Goal: Information Seeking & Learning: Find specific fact

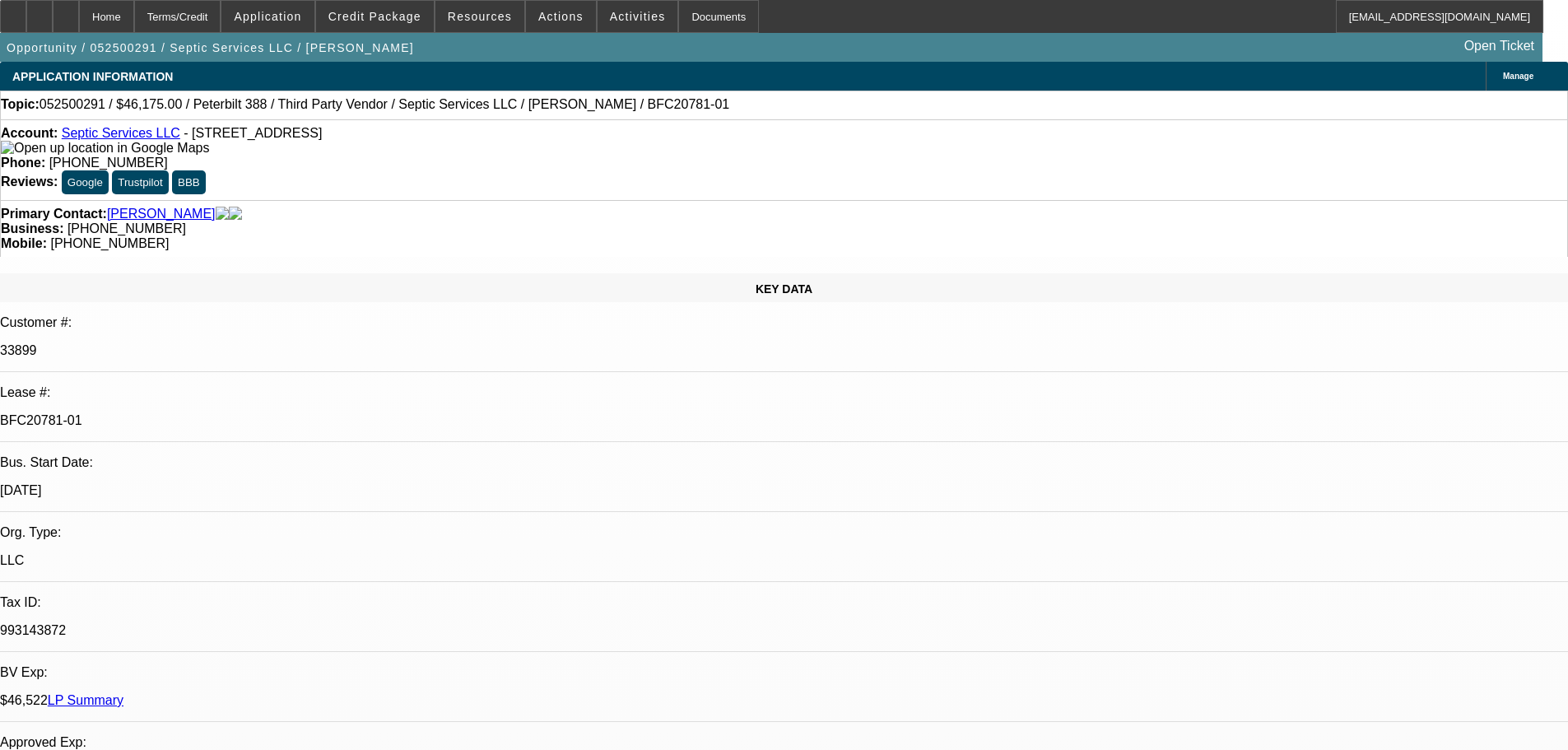
select select "0"
select select "2"
select select "0"
select select "6"
select select "0"
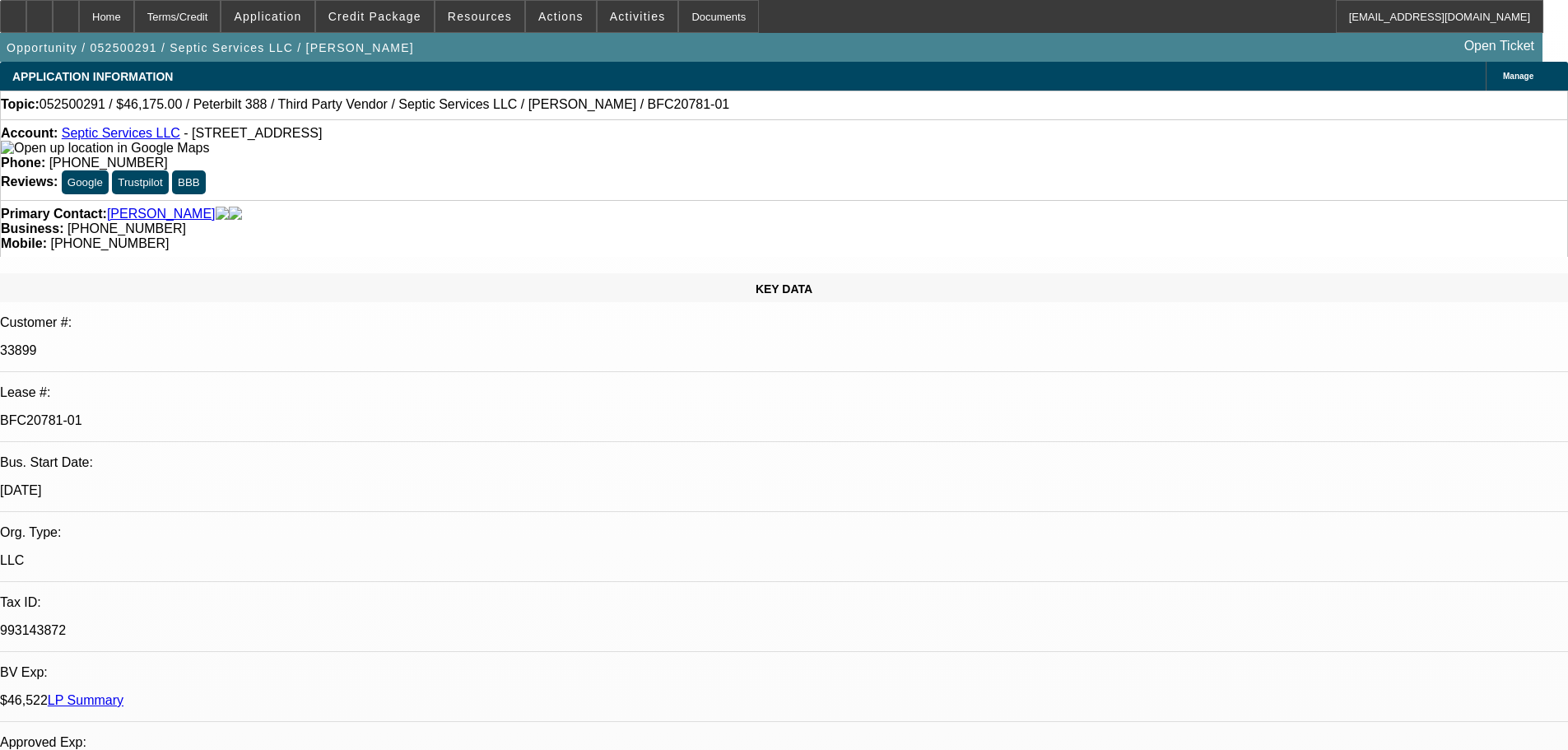
select select "2"
select select "0"
select select "2"
select select "0"
select select "2"
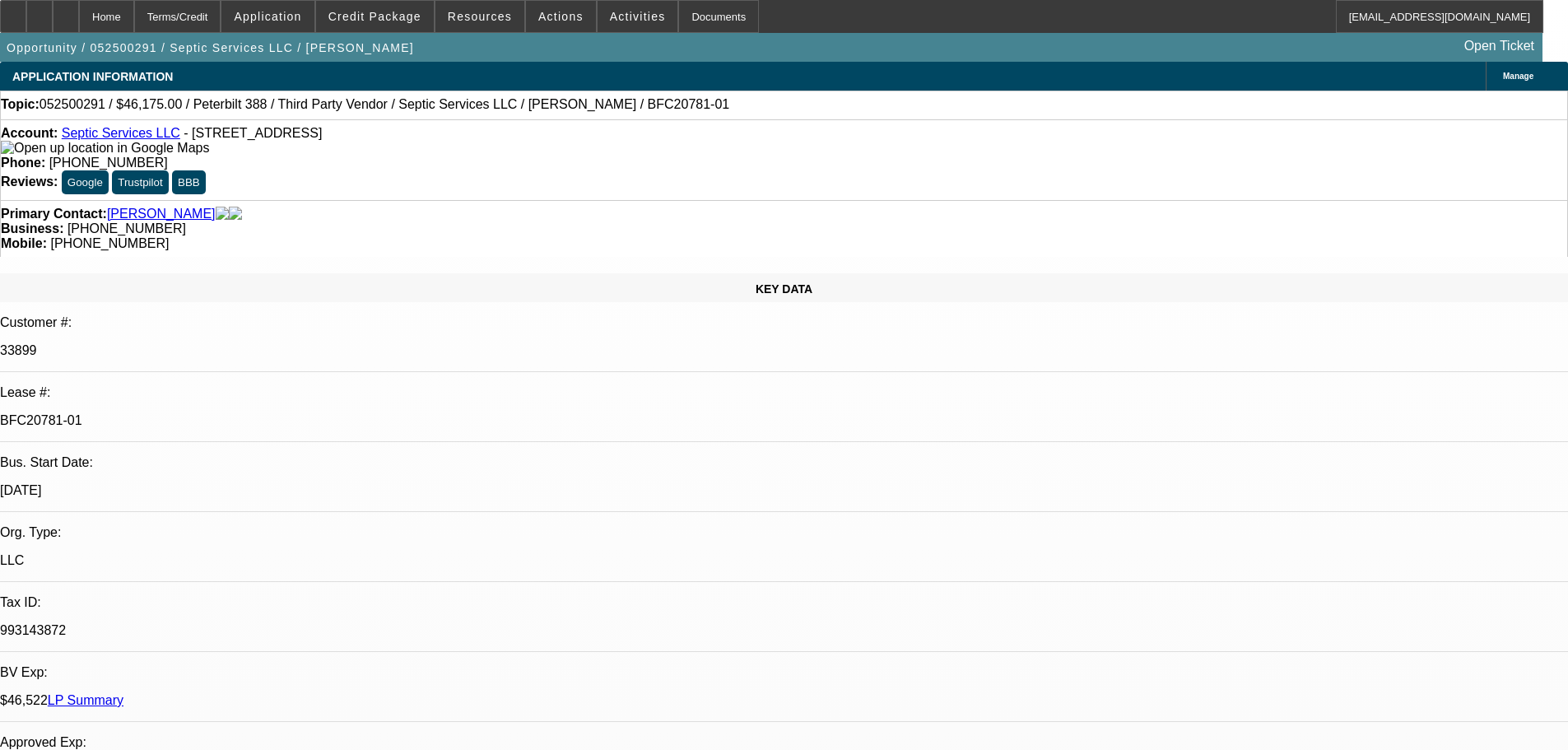
select select "0"
select select "2"
select select "0"
select select "2"
select select "0"
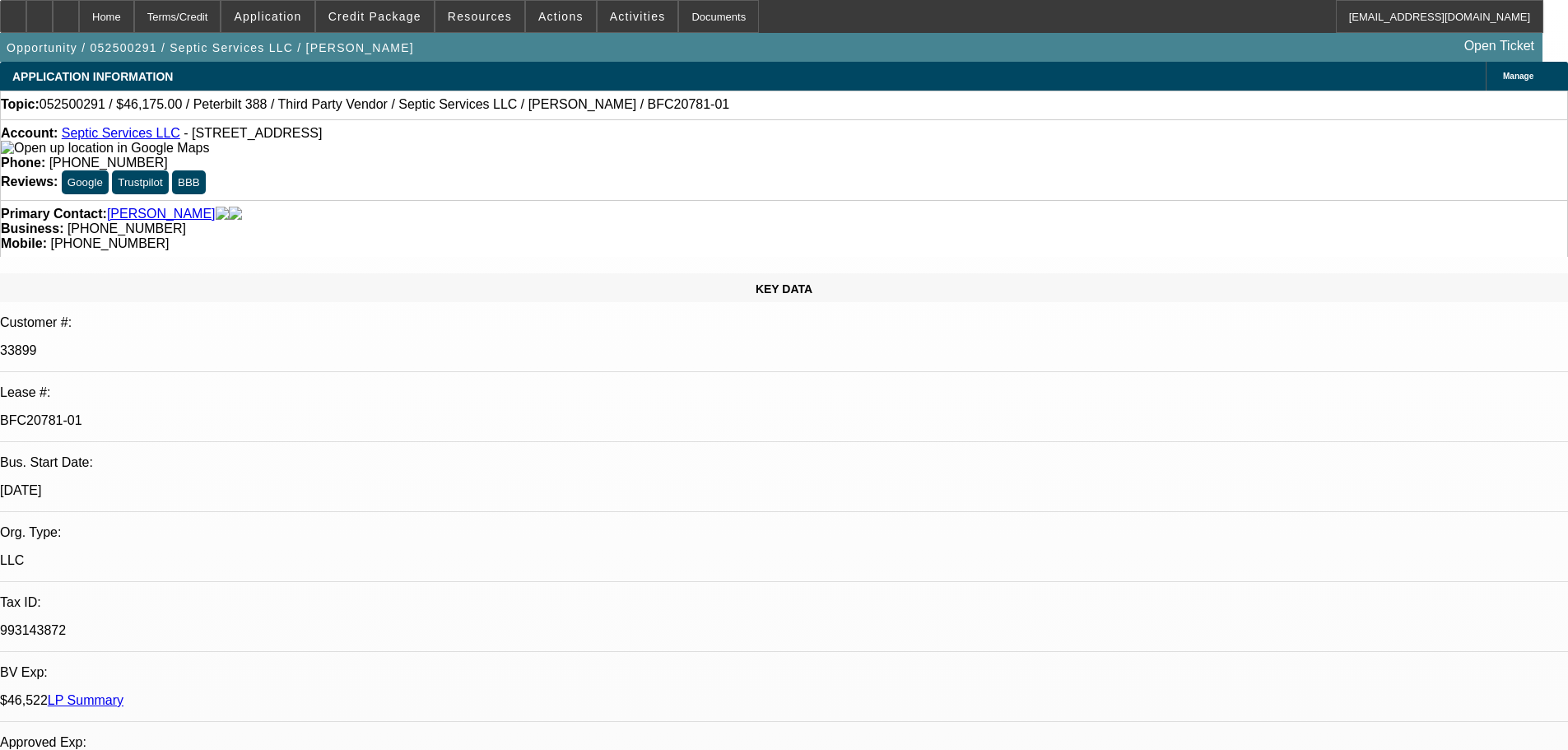
select select "2"
click at [476, 14] on span "Resources" at bounding box center [480, 16] width 65 height 14
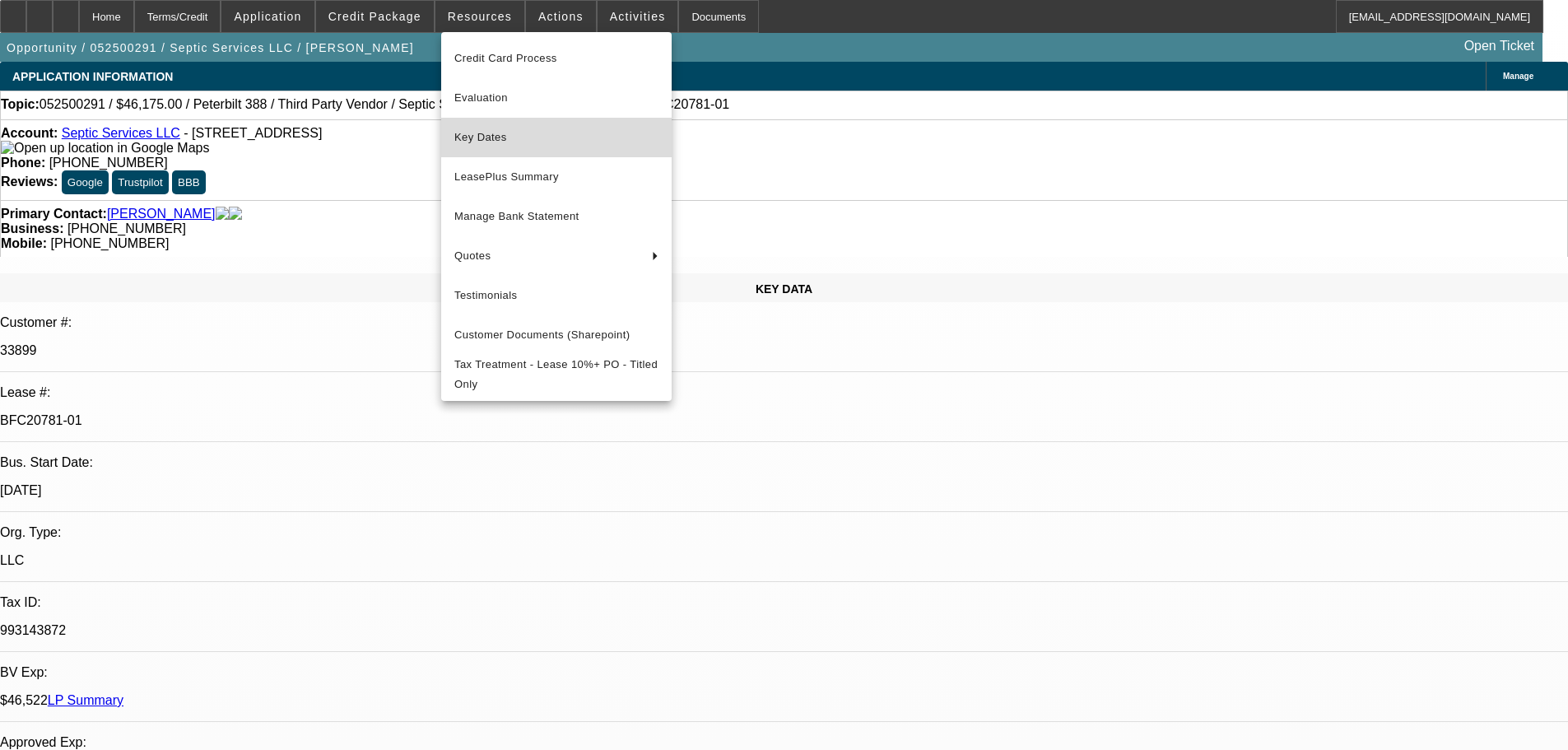
click at [470, 141] on span "Key Dates" at bounding box center [557, 137] width 205 height 19
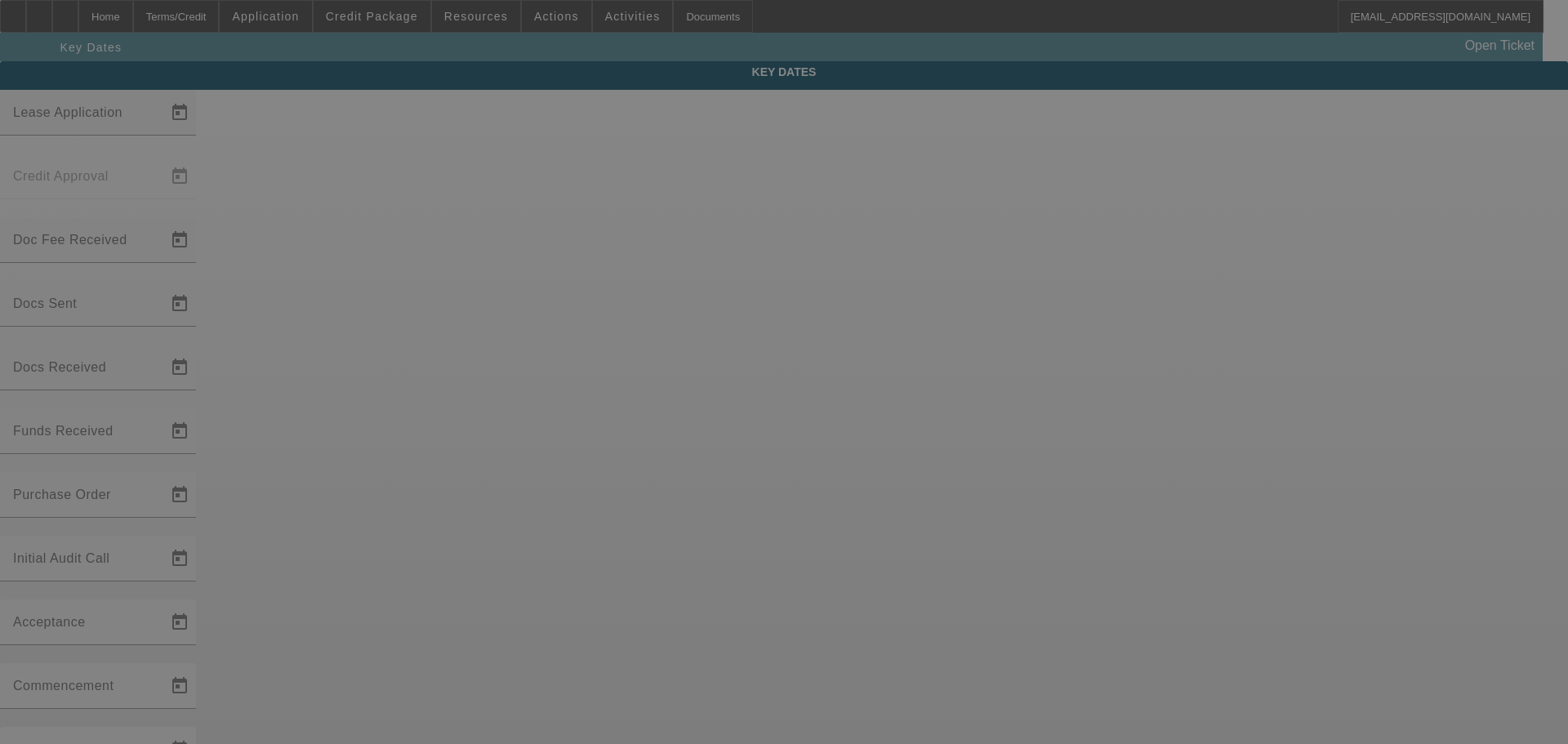
type input "[DATE]"
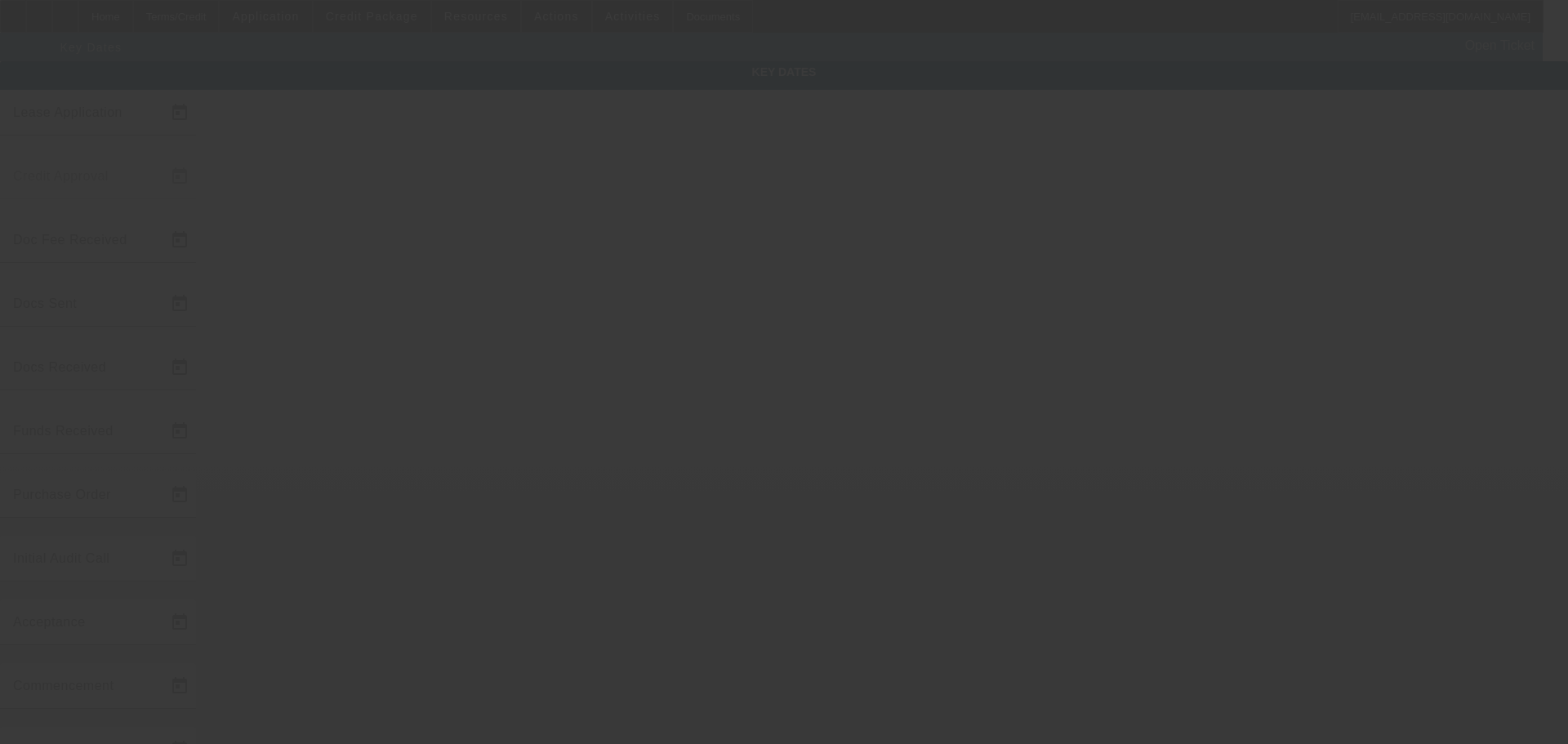
type input "[DATE]"
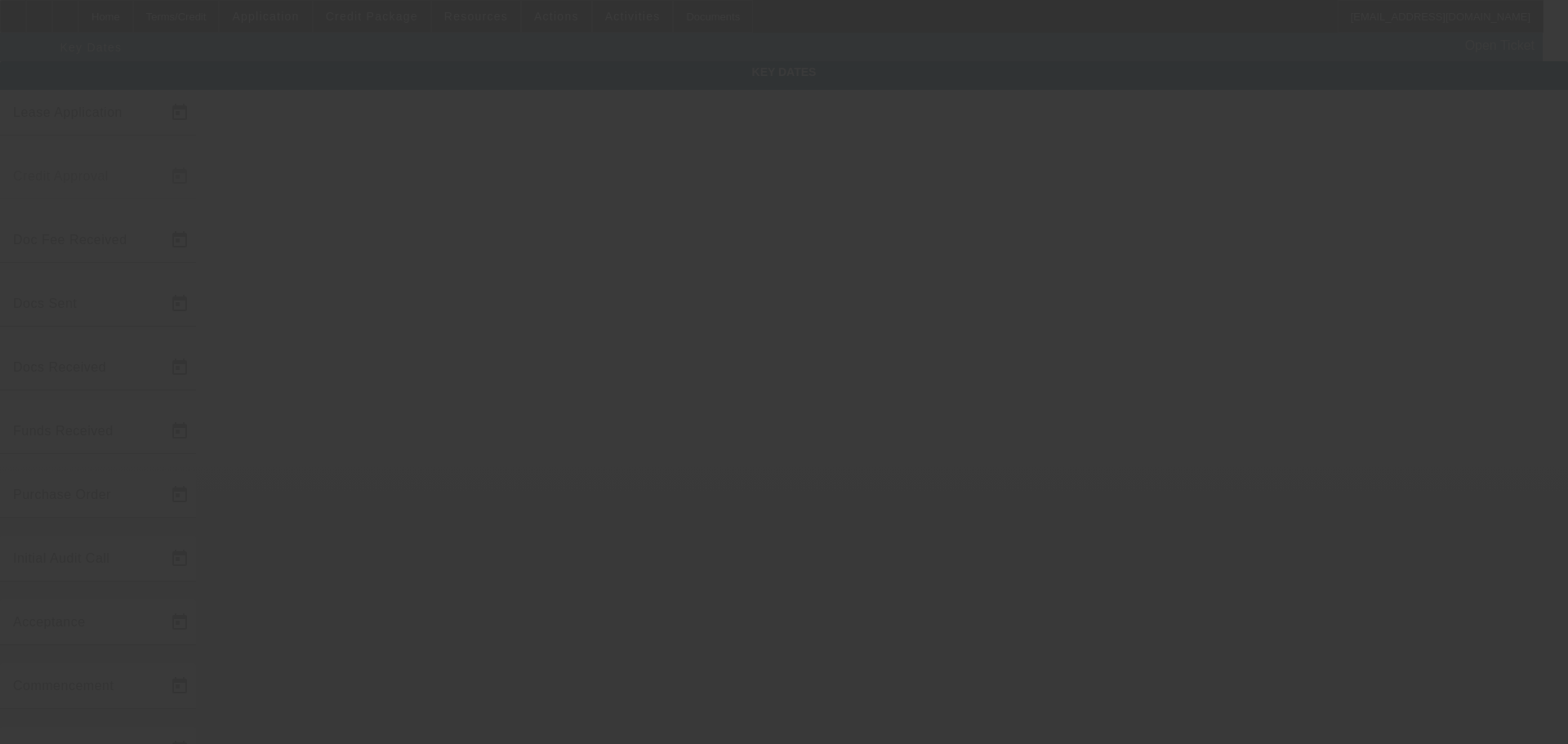
type input "[DATE]"
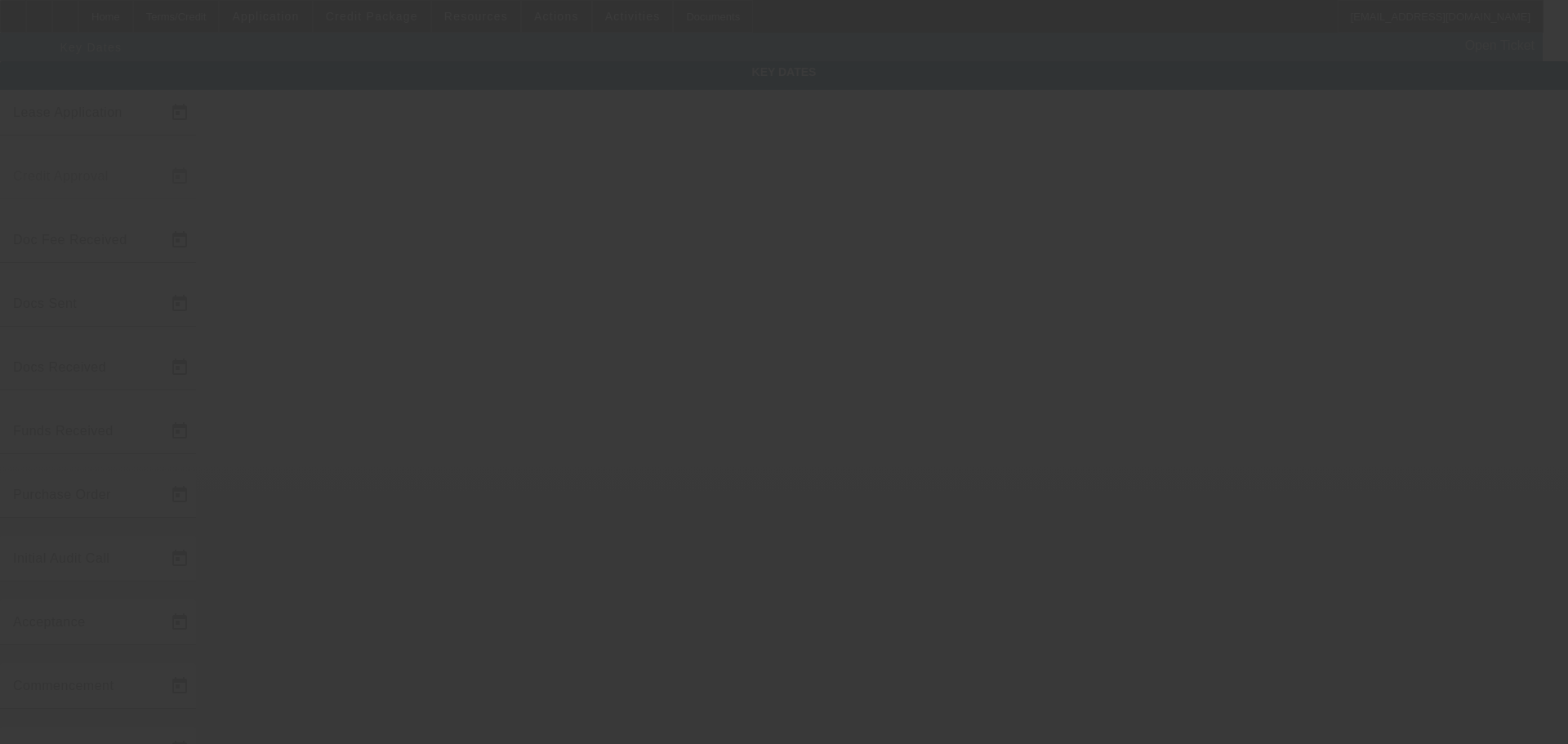
type input "[DATE]"
